Goal: Check status

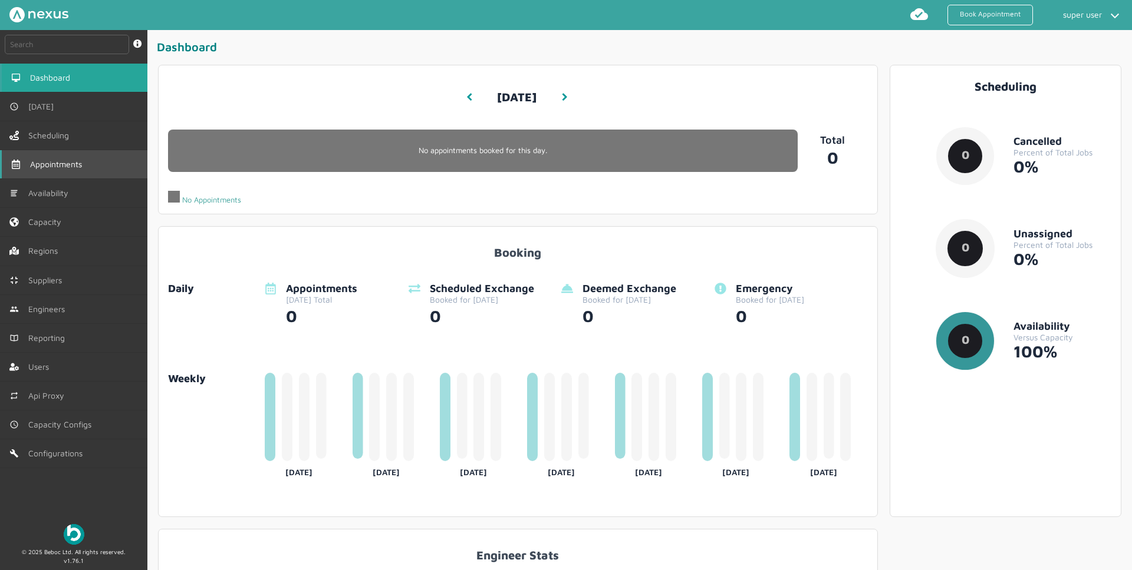
click at [50, 168] on span "Appointments" at bounding box center [58, 164] width 57 height 9
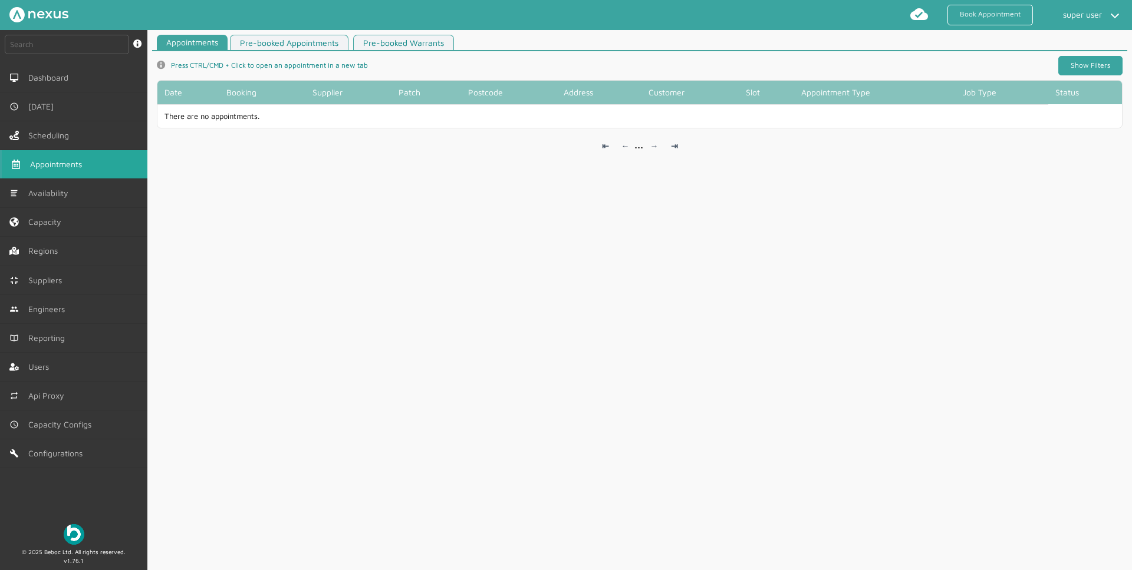
click at [1087, 65] on link "Show Filters" at bounding box center [1090, 65] width 64 height 19
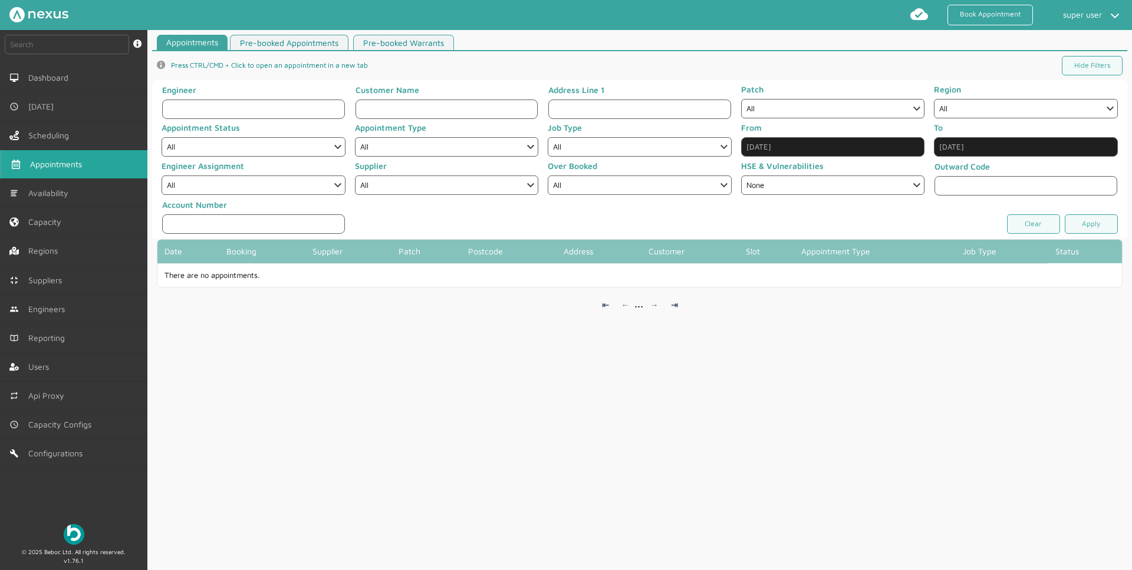
click at [827, 153] on input "Sep 1, 2025" at bounding box center [833, 146] width 184 height 19
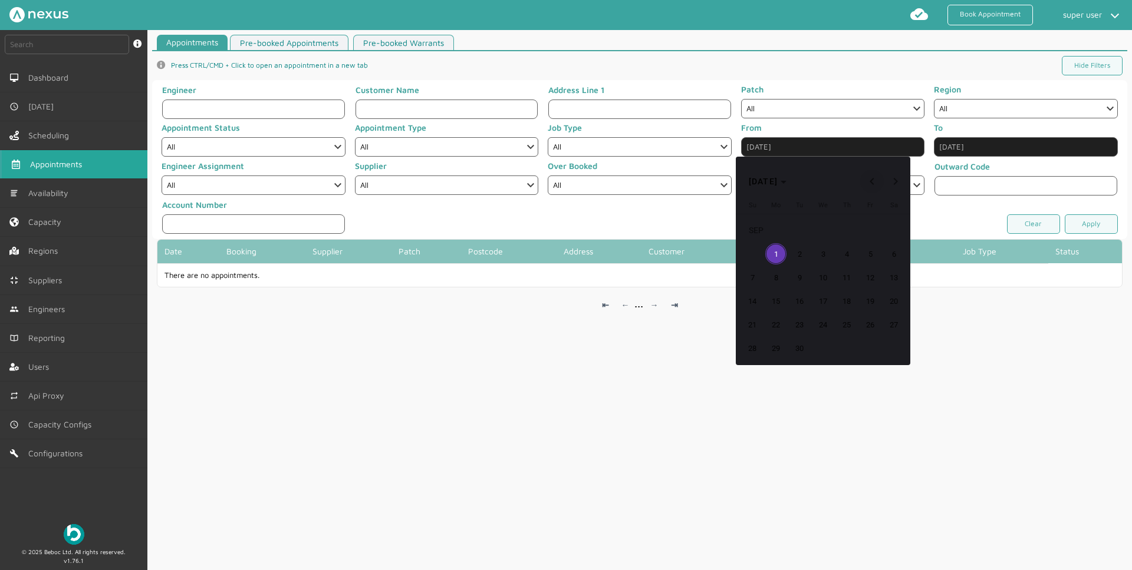
click at [865, 183] on span "Previous month" at bounding box center [872, 182] width 24 height 24
click at [836, 274] on span "14" at bounding box center [846, 277] width 21 height 21
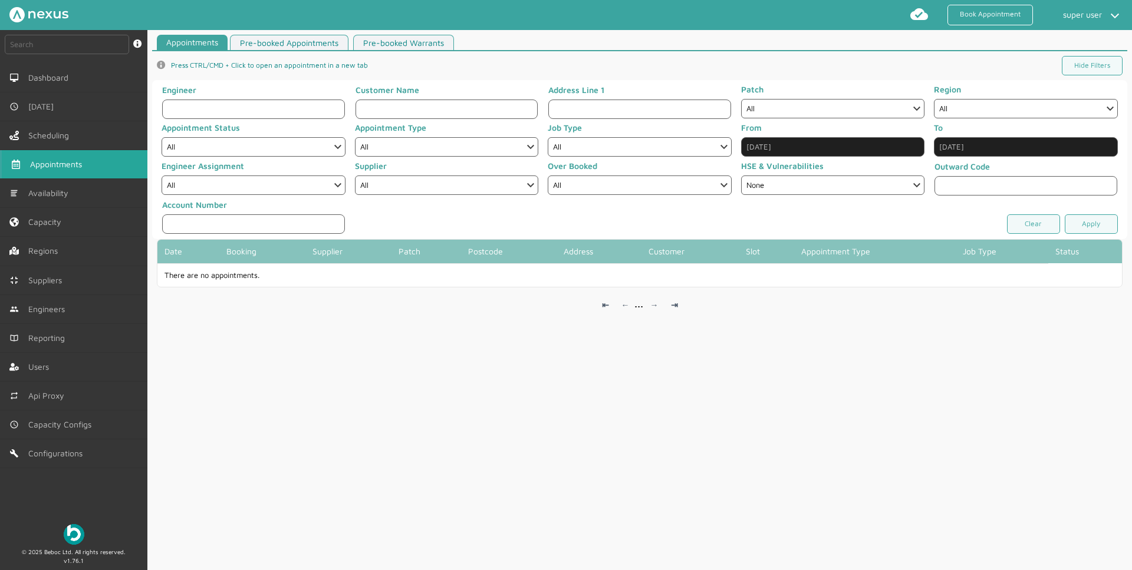
type input "Aug 14, 2025"
click at [1100, 220] on link "Apply" at bounding box center [1090, 224] width 53 height 19
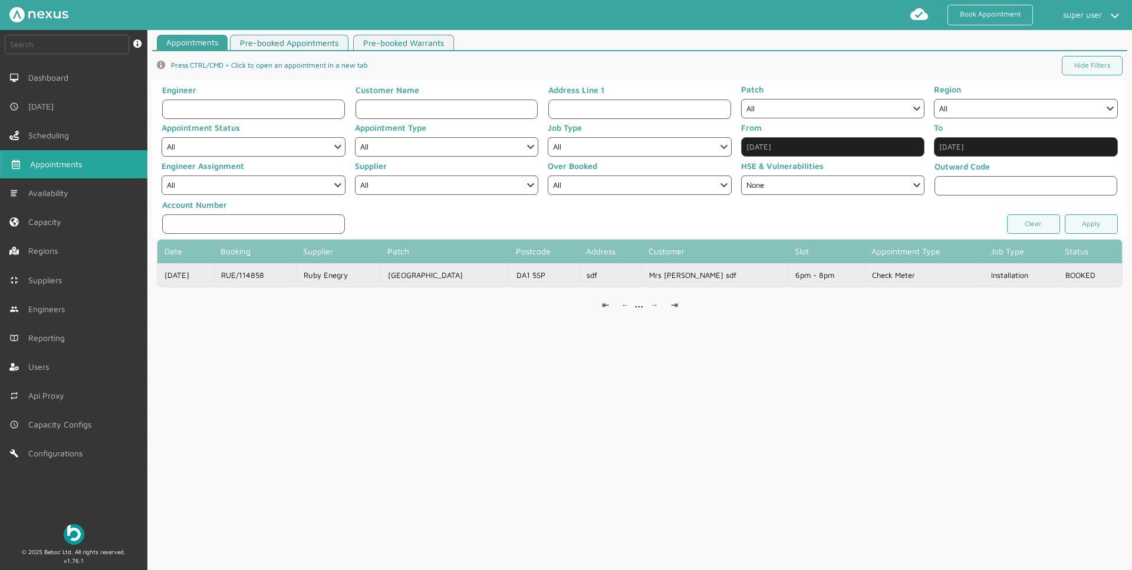
click at [987, 280] on td "Installation" at bounding box center [1020, 275] width 74 height 24
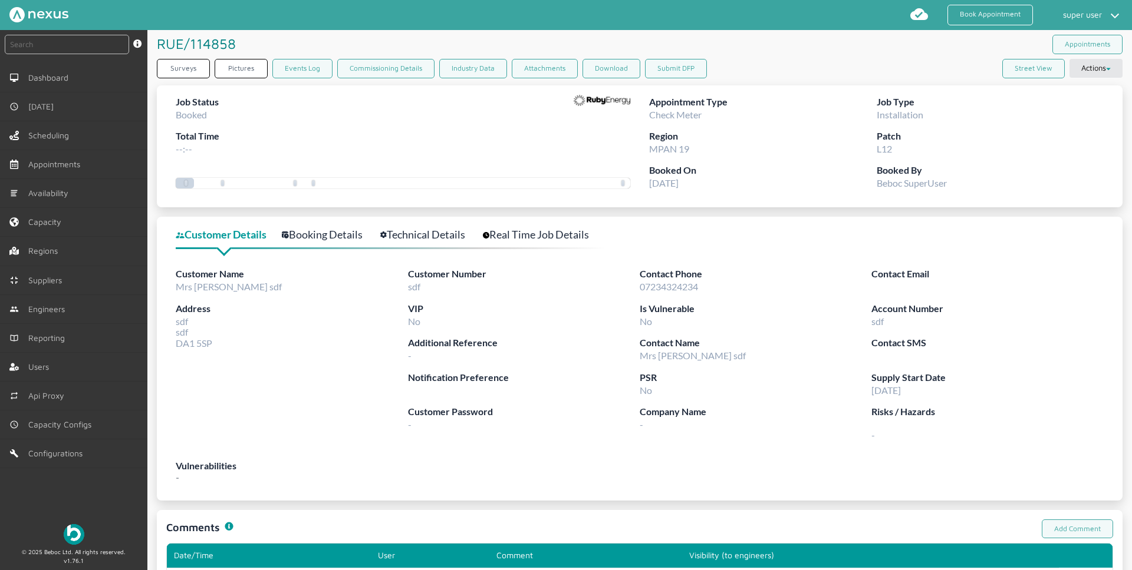
click at [600, 102] on img at bounding box center [601, 101] width 57 height 12
click at [625, 64] on button "Download" at bounding box center [611, 68] width 58 height 19
